Goal: Information Seeking & Learning: Find specific page/section

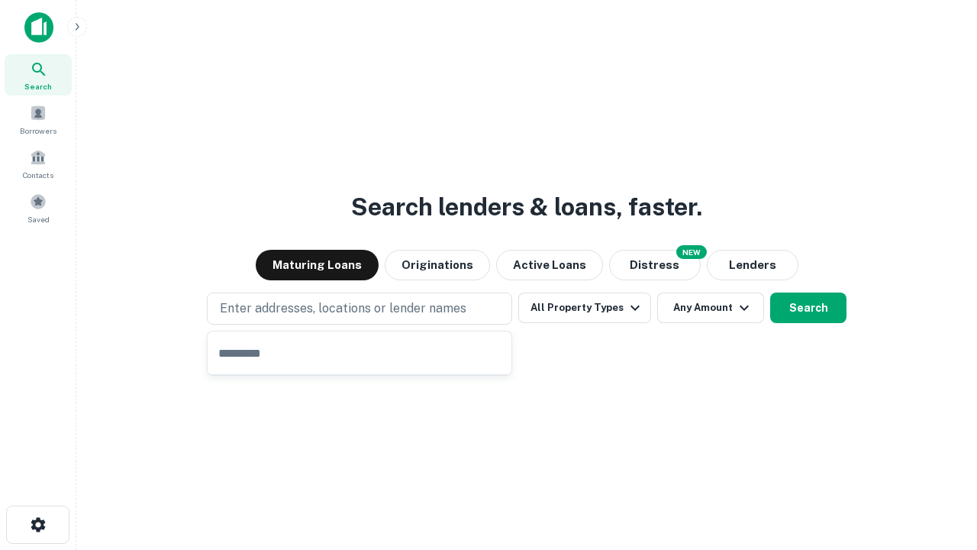
type input "**********"
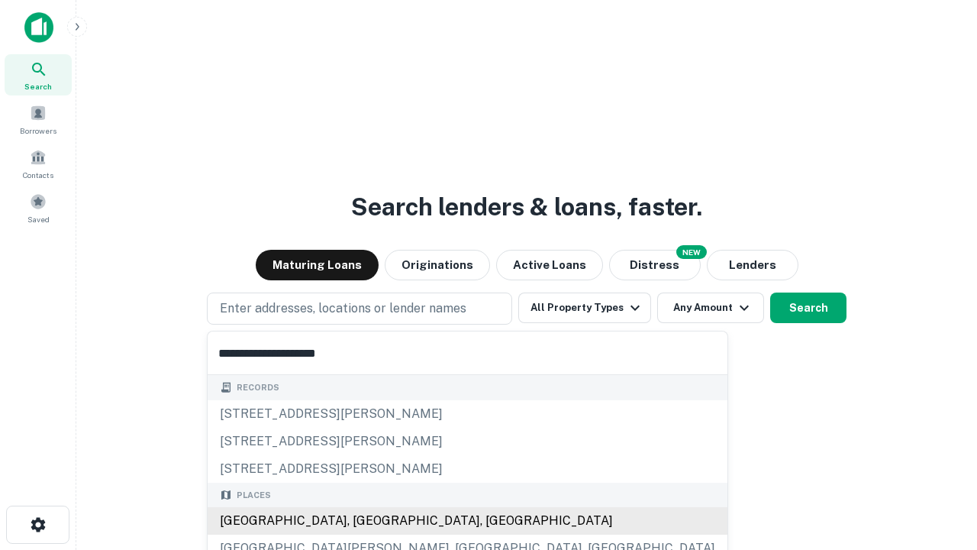
click at [365, 521] on div "[GEOGRAPHIC_DATA], [GEOGRAPHIC_DATA], [GEOGRAPHIC_DATA]" at bounding box center [468, 520] width 520 height 27
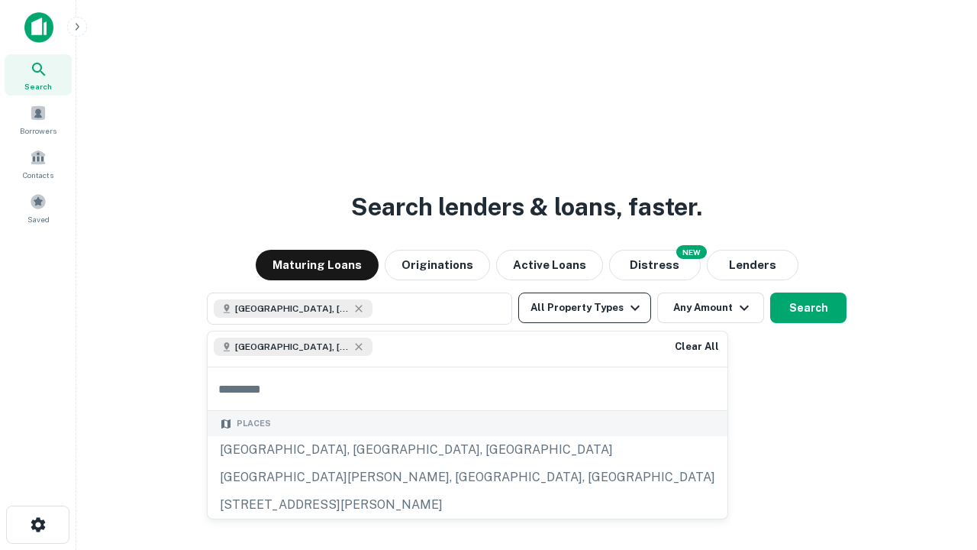
click at [585, 308] on button "All Property Types" at bounding box center [584, 307] width 133 height 31
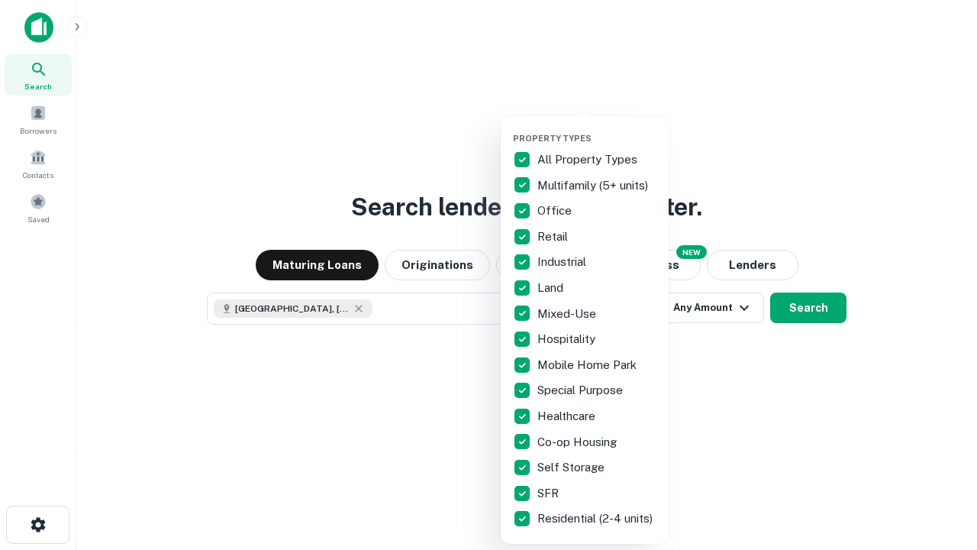
click at [597, 128] on button "button" at bounding box center [597, 128] width 168 height 1
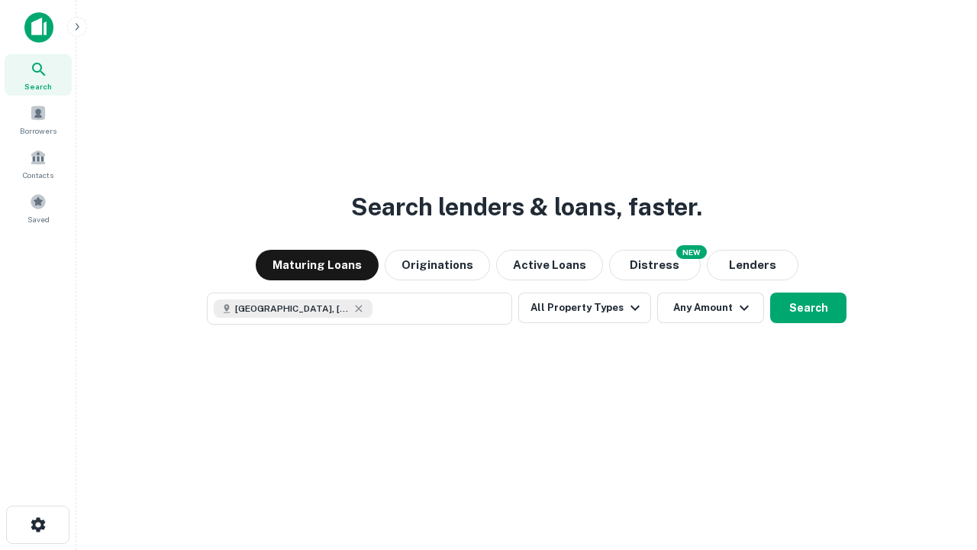
scroll to position [24, 0]
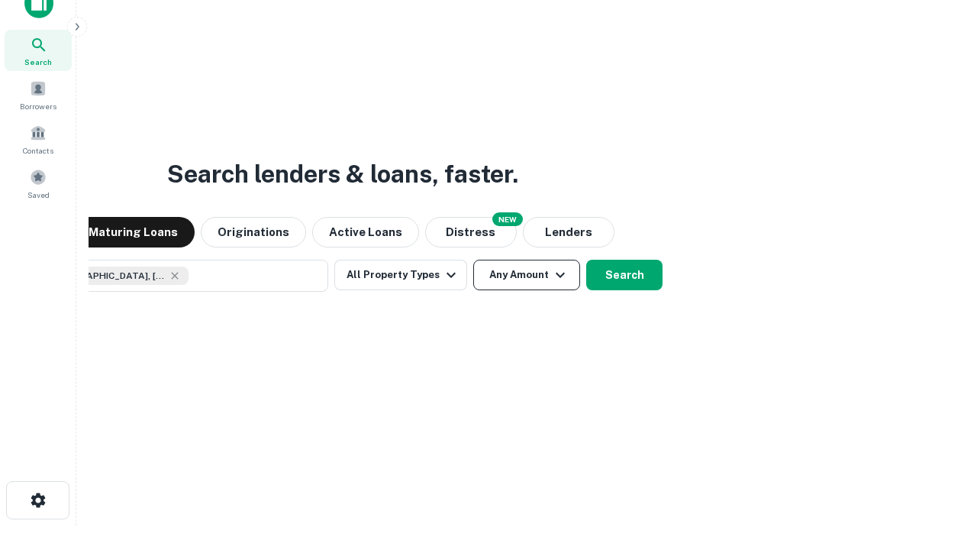
click at [473, 260] on button "Any Amount" at bounding box center [526, 275] width 107 height 31
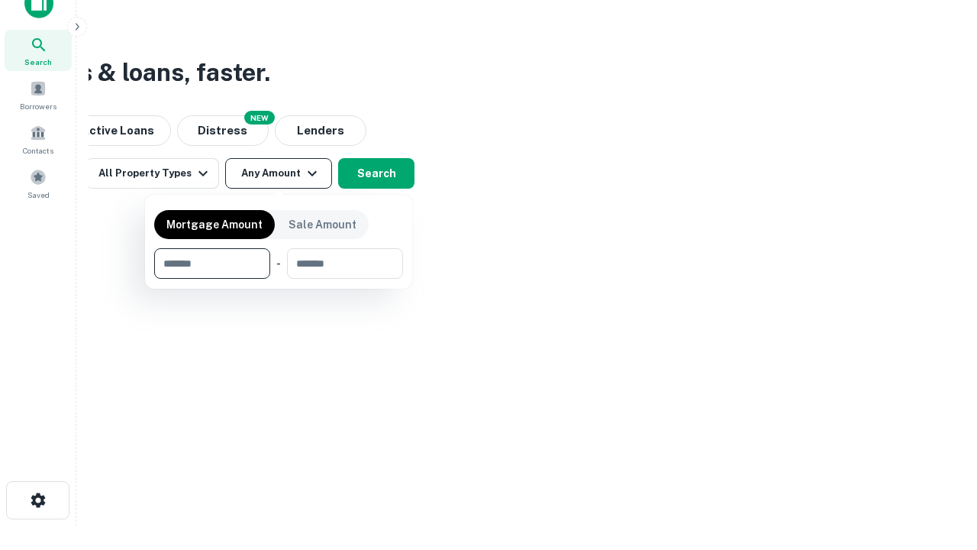
type input "*******"
click at [279, 279] on button "button" at bounding box center [278, 279] width 249 height 1
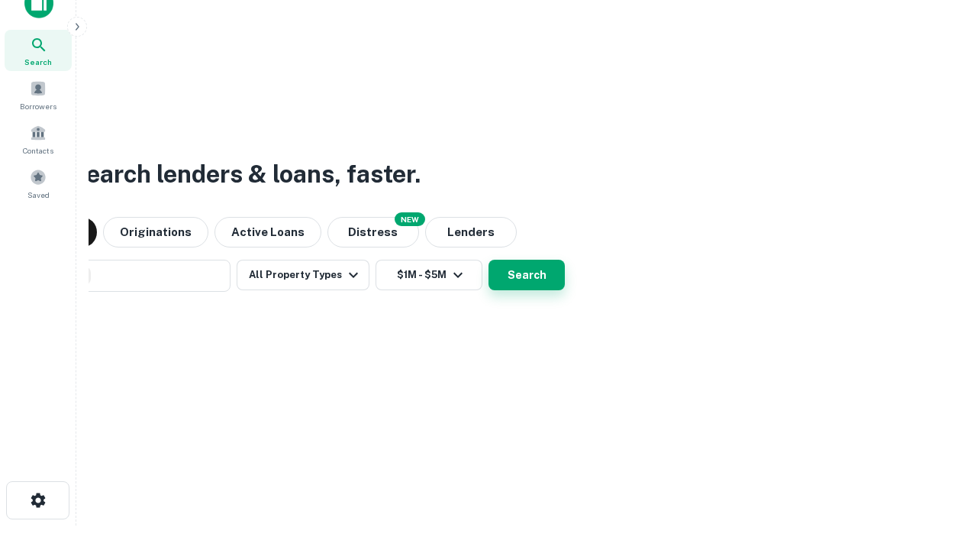
click at [489, 260] on button "Search" at bounding box center [527, 275] width 76 height 31
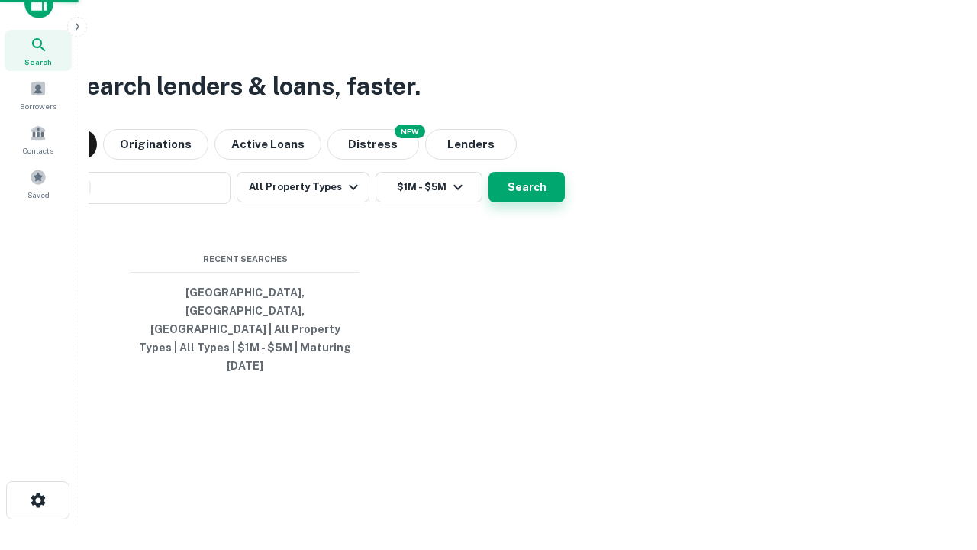
scroll to position [40, 432]
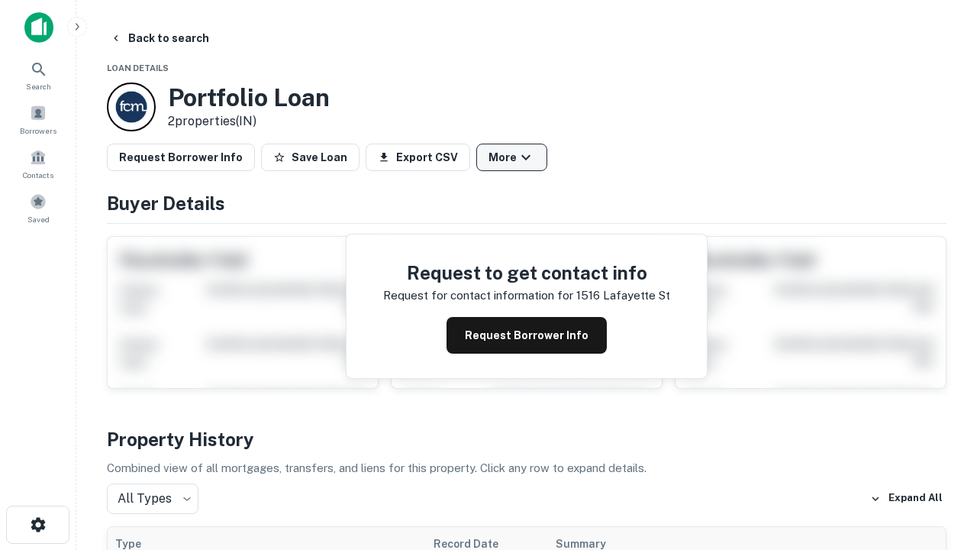
click at [512, 157] on button "More" at bounding box center [511, 157] width 71 height 27
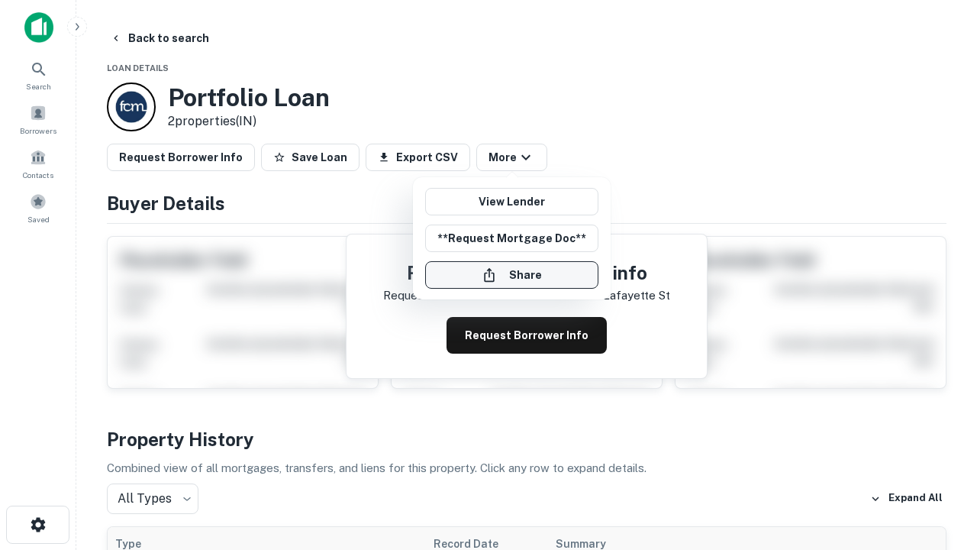
click at [512, 275] on button "Share" at bounding box center [511, 274] width 173 height 27
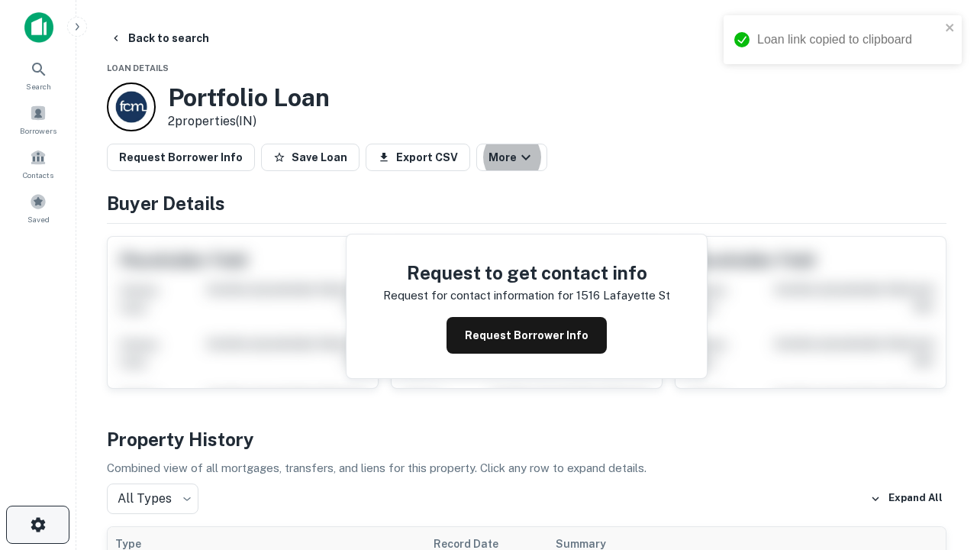
click at [37, 524] on icon "button" at bounding box center [38, 524] width 18 height 18
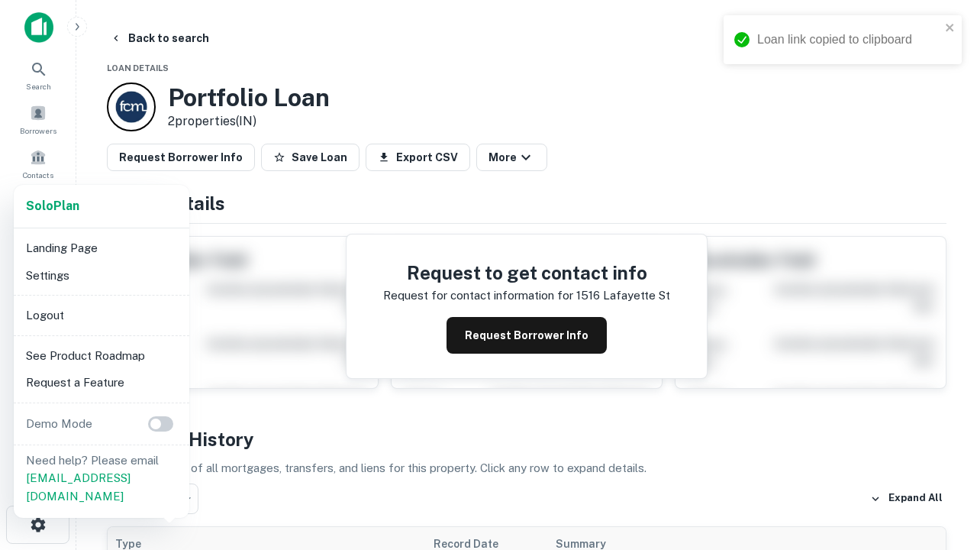
click at [101, 315] on li "Logout" at bounding box center [101, 315] width 163 height 27
